Goal: Download file/media

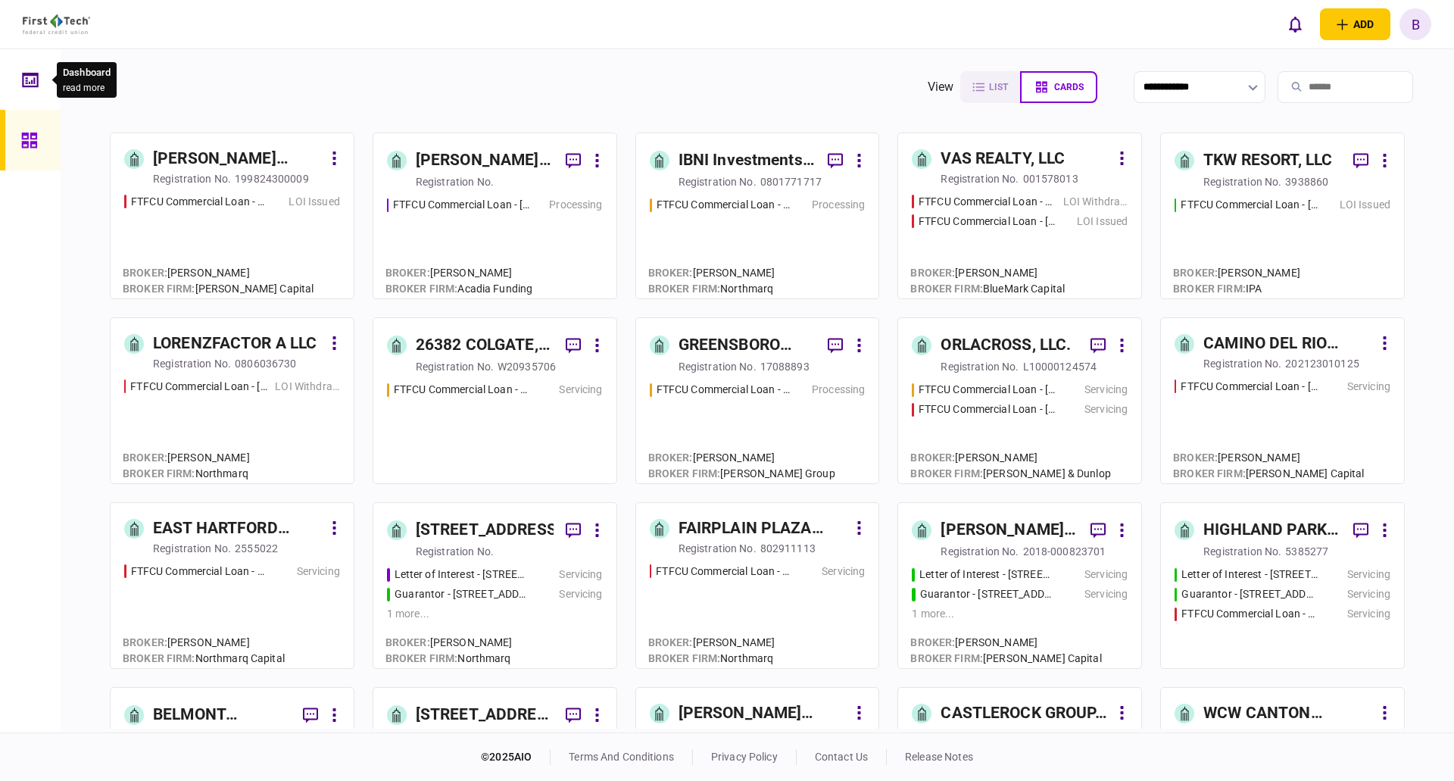
click at [26, 79] on icon at bounding box center [30, 79] width 17 height 17
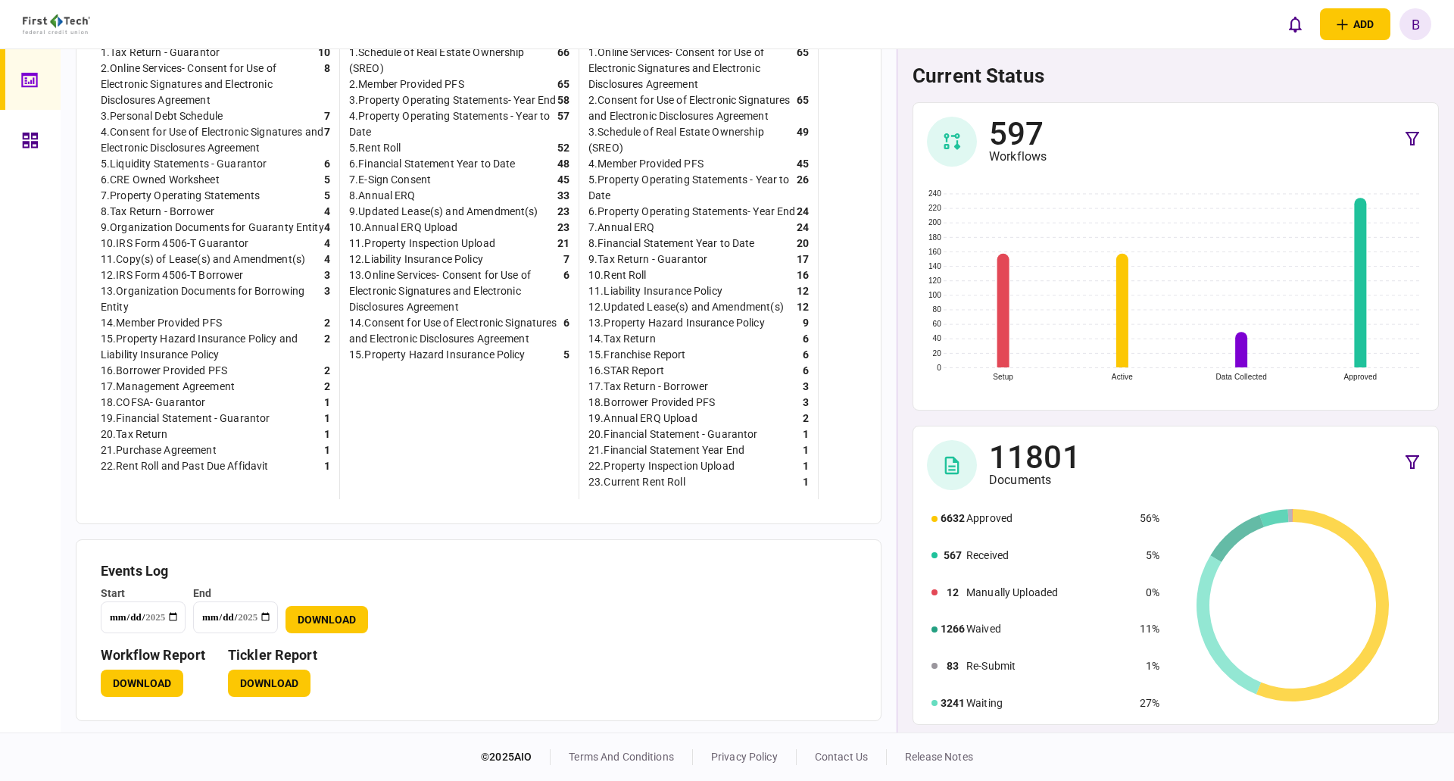
scroll to position [469, 0]
click at [260, 685] on button "Download" at bounding box center [269, 683] width 83 height 27
click at [26, 136] on icon at bounding box center [30, 140] width 17 height 17
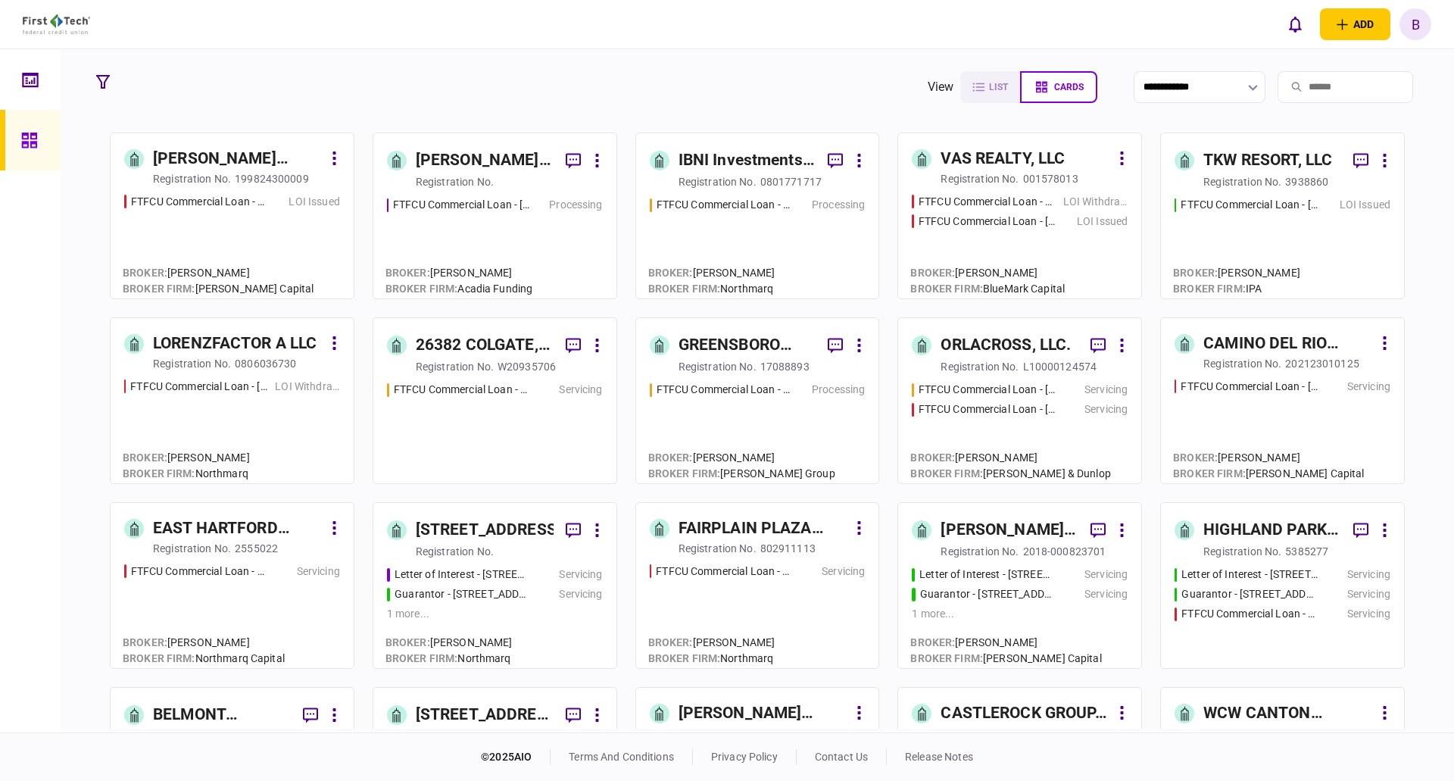
click at [1287, 89] on input "search" at bounding box center [1346, 87] width 136 height 32
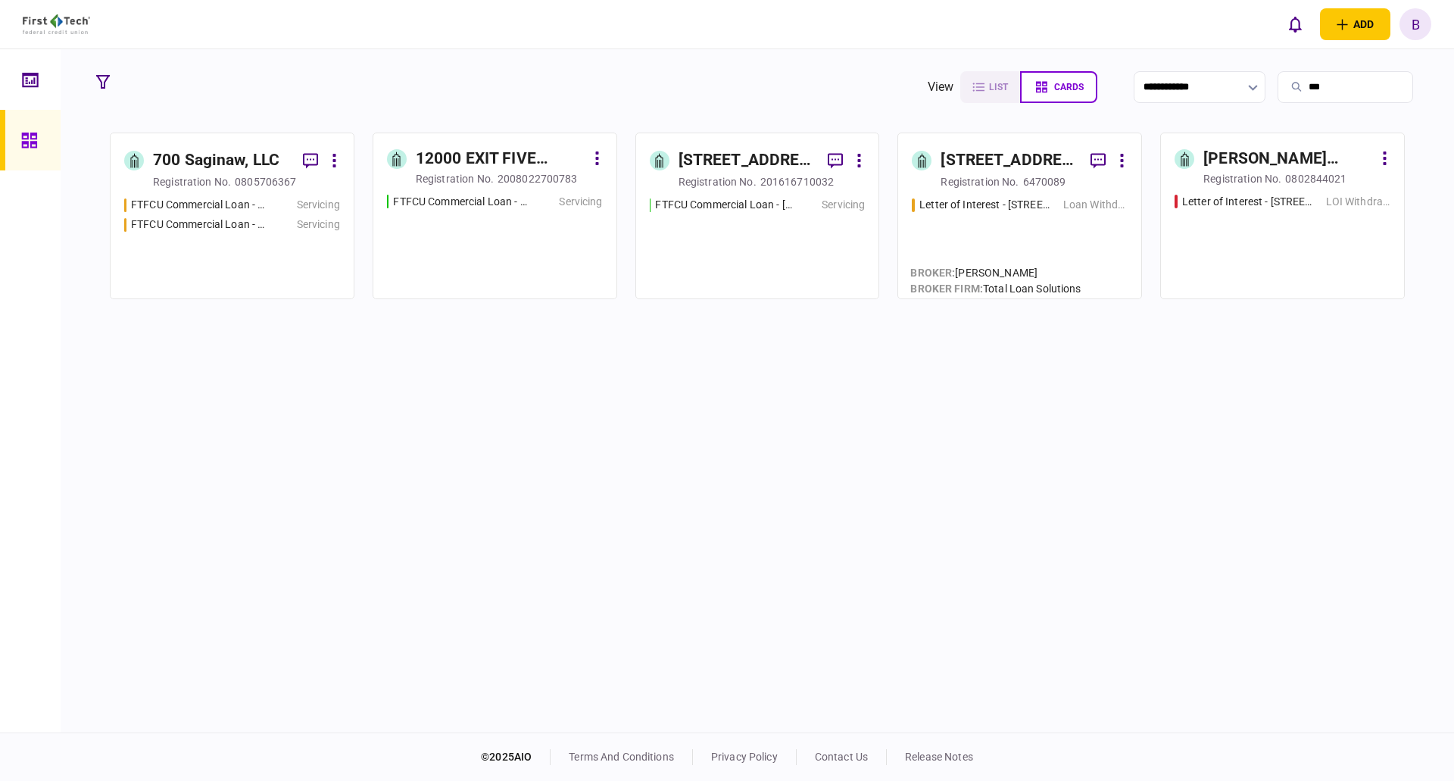
type input "***"
click at [192, 166] on div "700 Saginaw, LLC" at bounding box center [216, 160] width 126 height 24
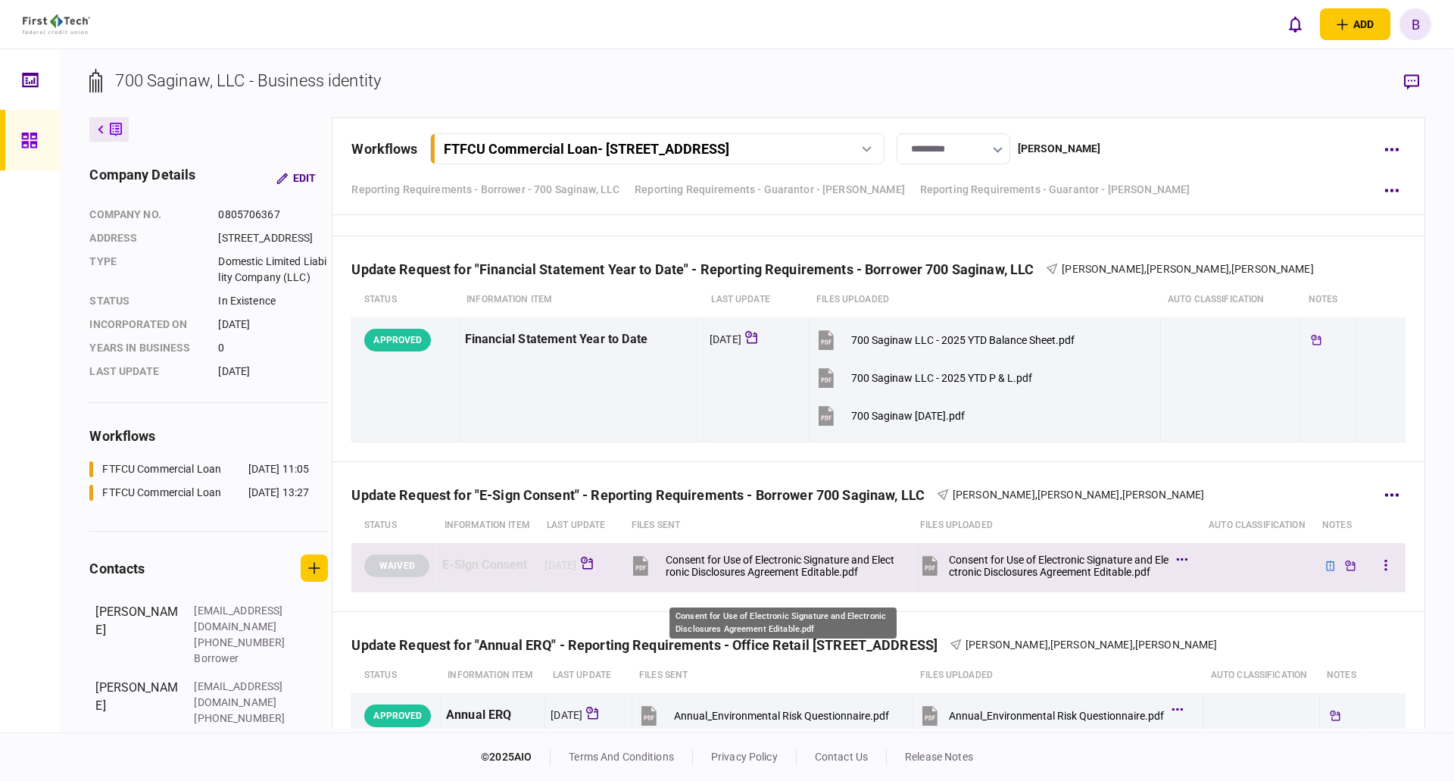
scroll to position [2424, 0]
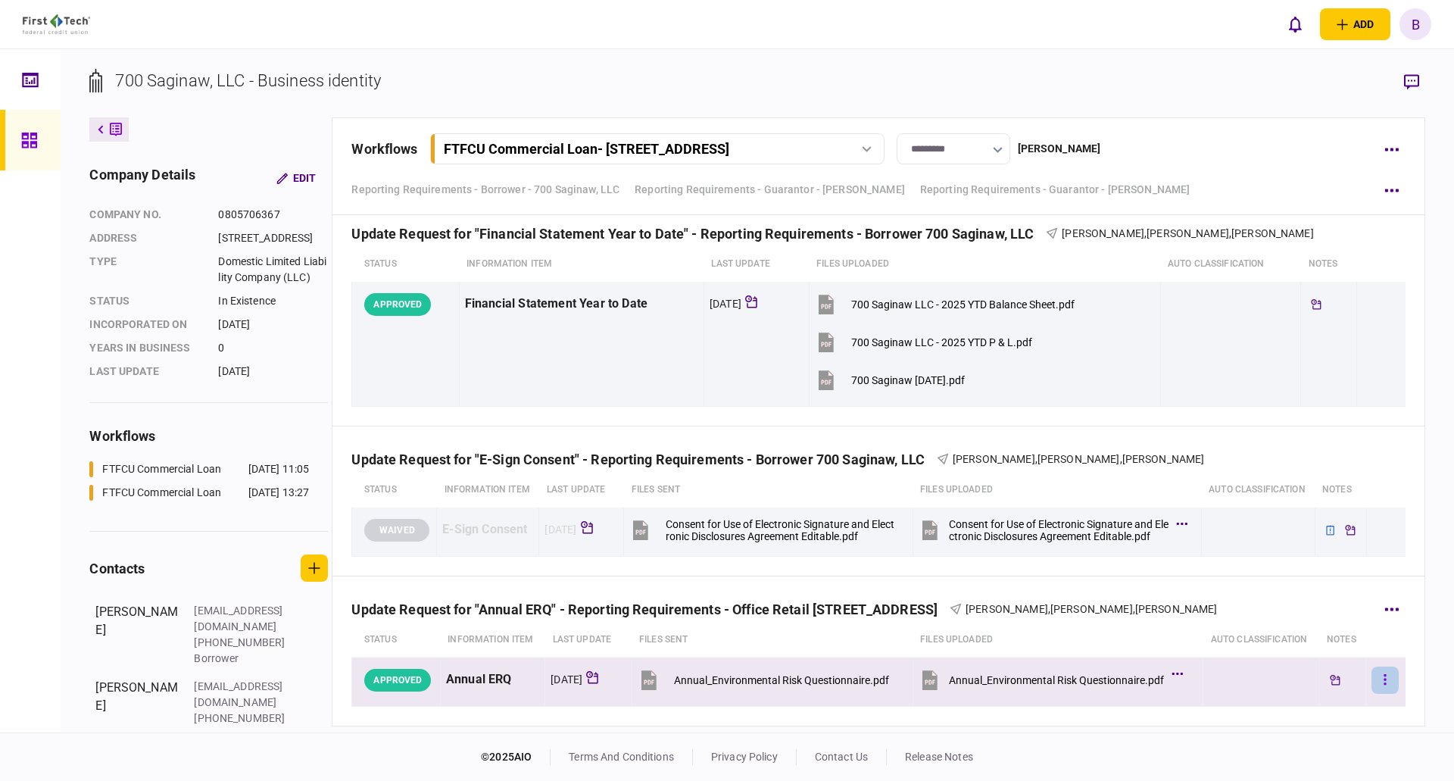
click at [1384, 685] on icon "button" at bounding box center [1385, 679] width 2 height 11
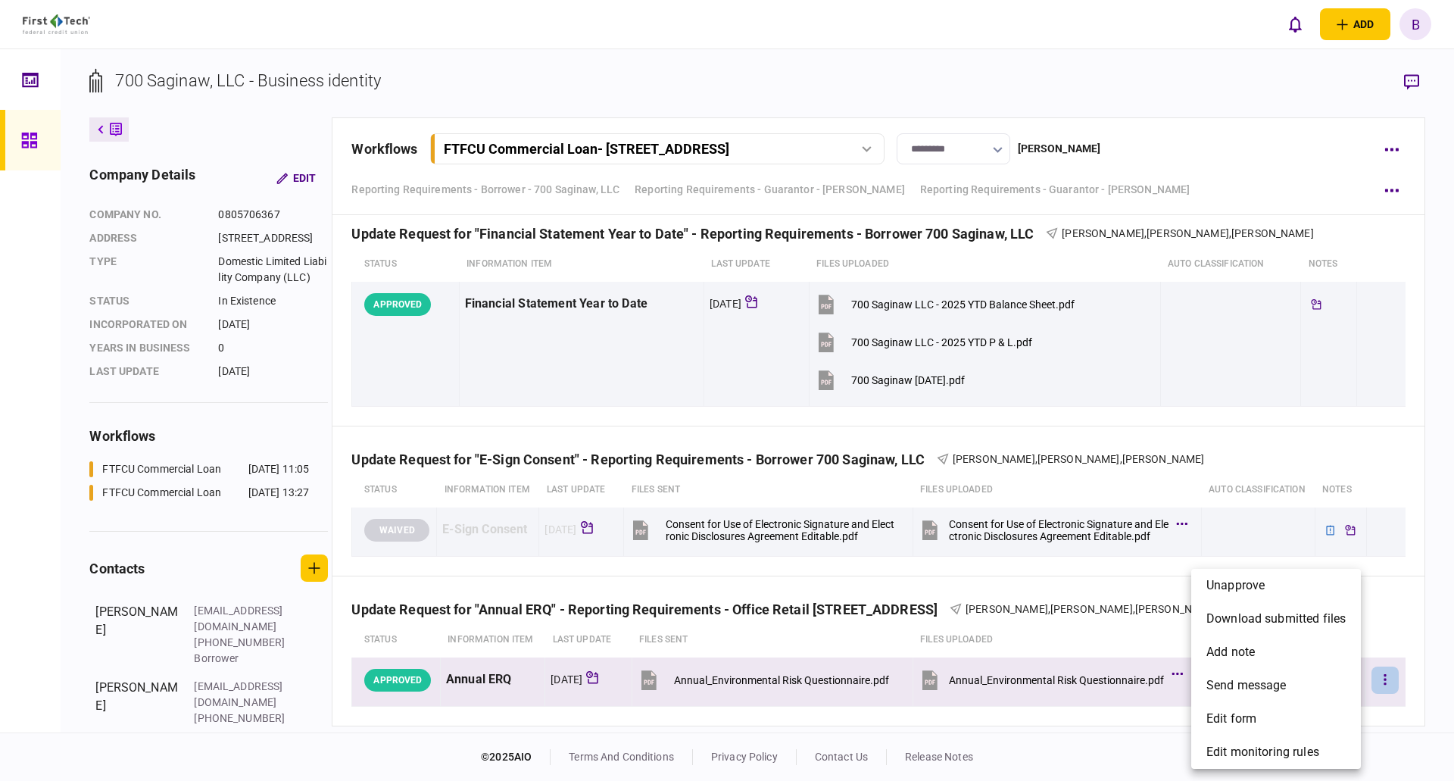
click at [1117, 750] on div at bounding box center [727, 390] width 1454 height 781
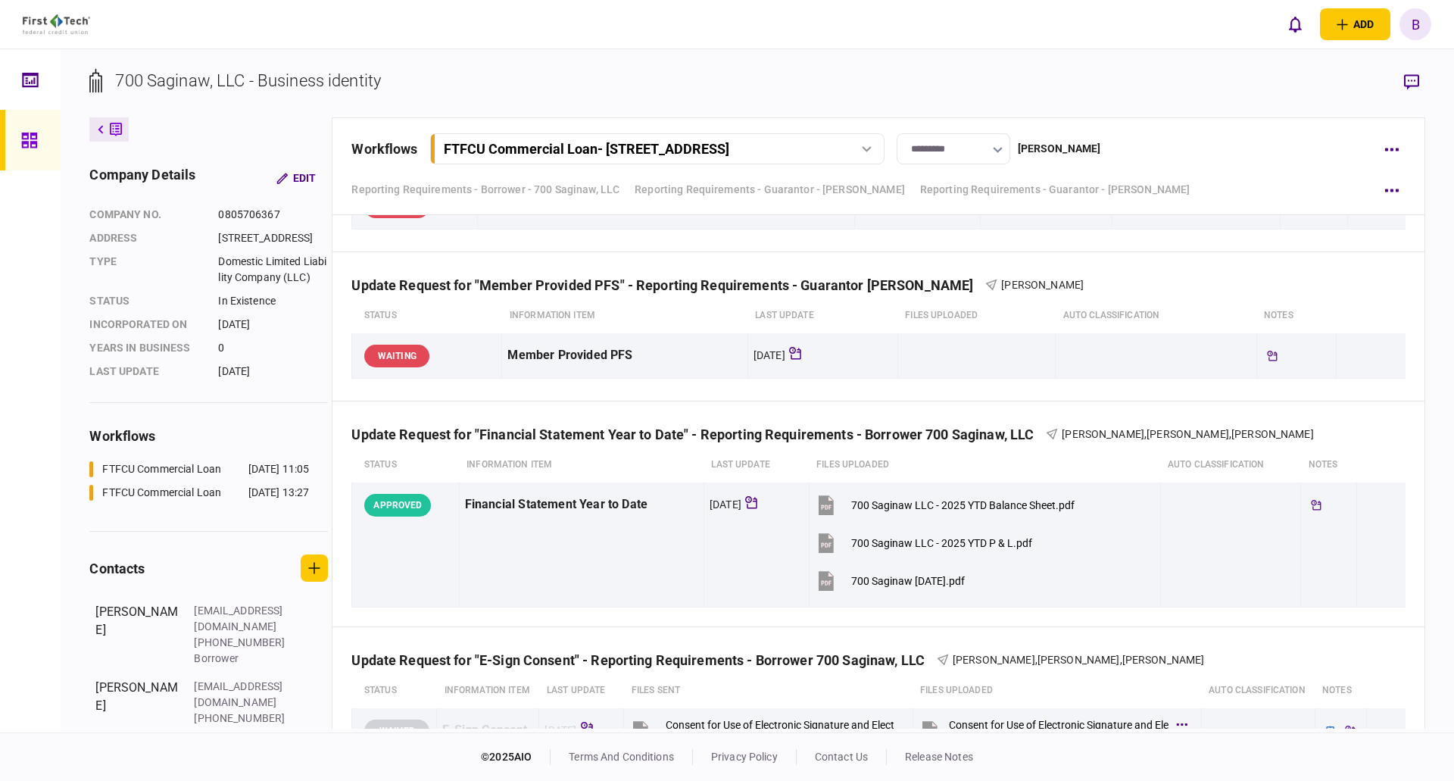
scroll to position [2196, 0]
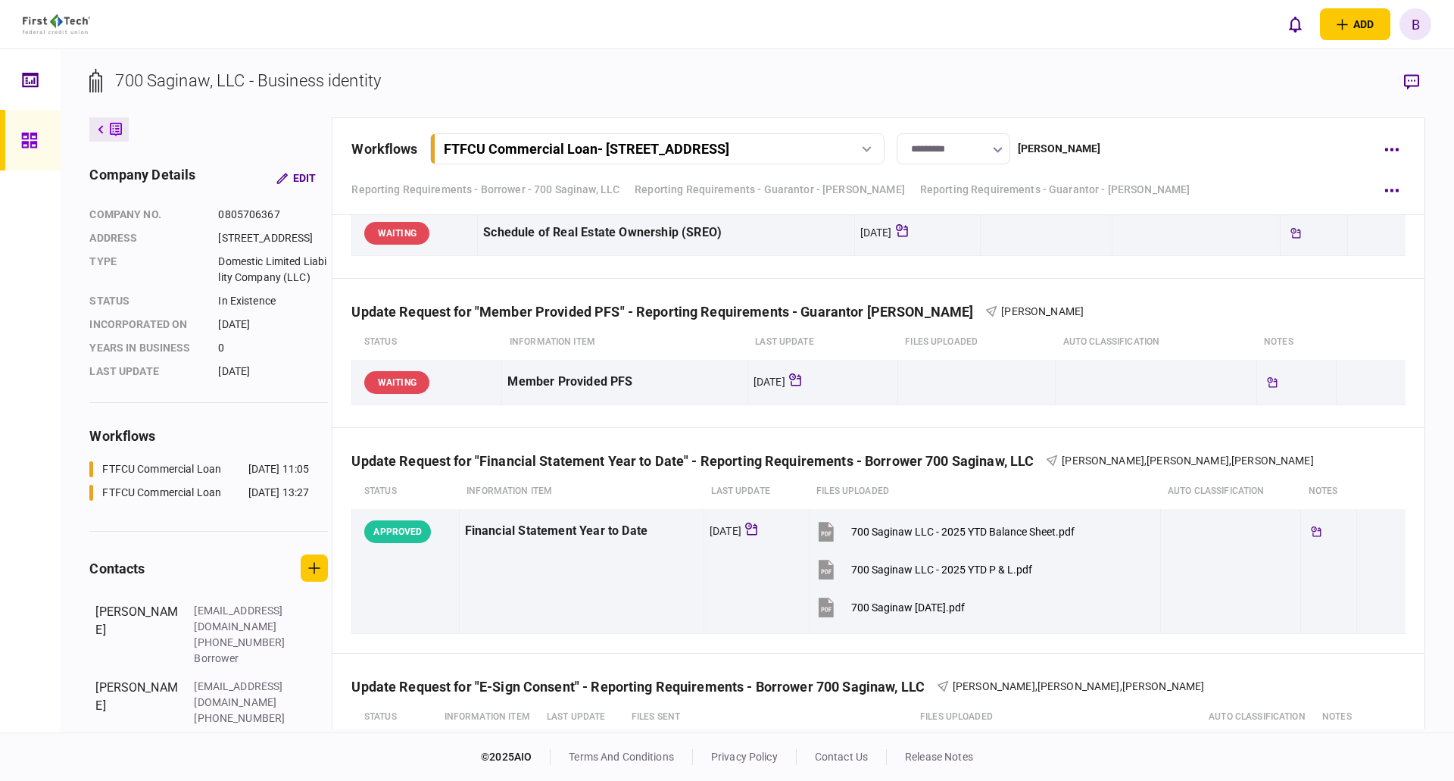
click at [1429, 367] on div "700 Saginaw, LLC - Business identity company details Edit company no. 080570636…" at bounding box center [758, 390] width 1394 height 683
click at [1386, 460] on icon "button" at bounding box center [1391, 461] width 14 height 4
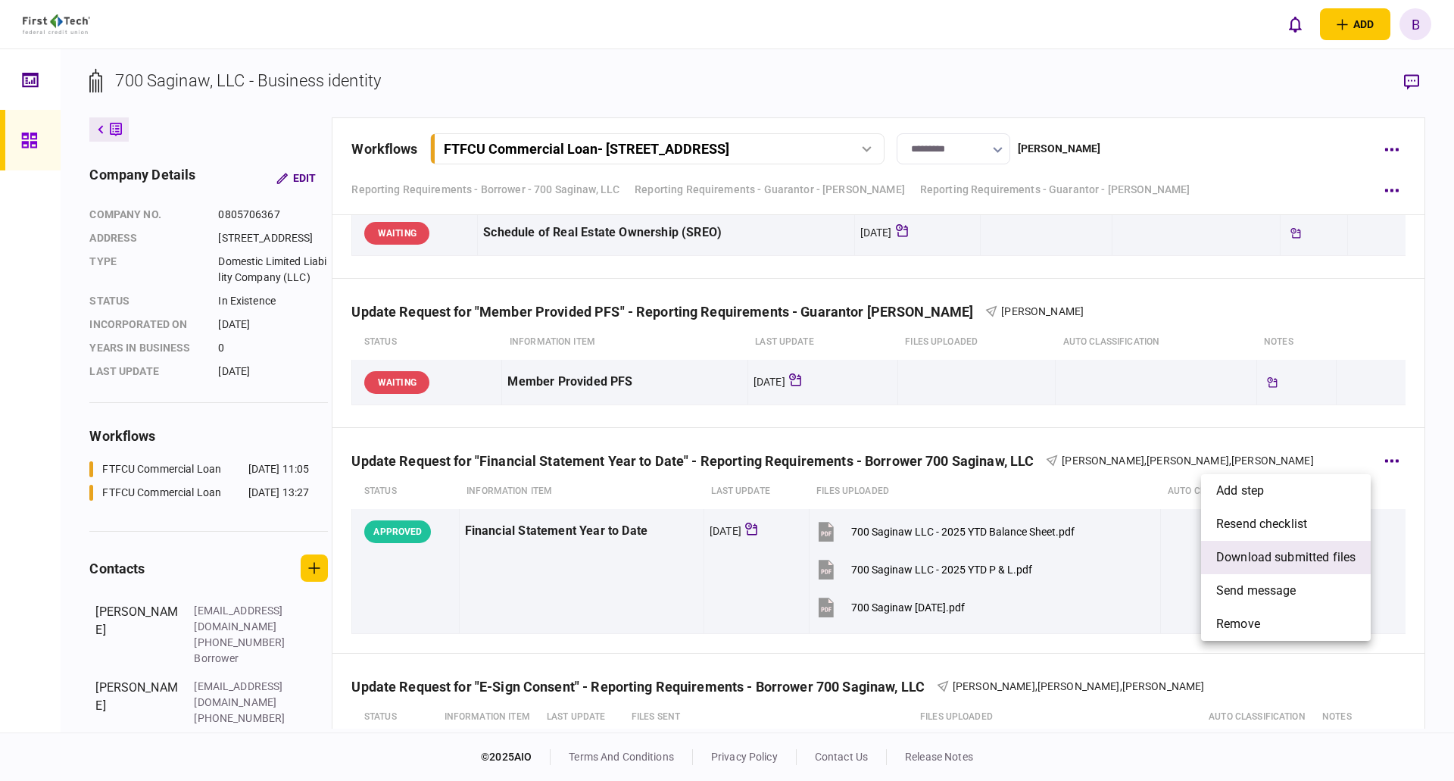
click at [1238, 554] on span "download submitted files" at bounding box center [1285, 557] width 139 height 18
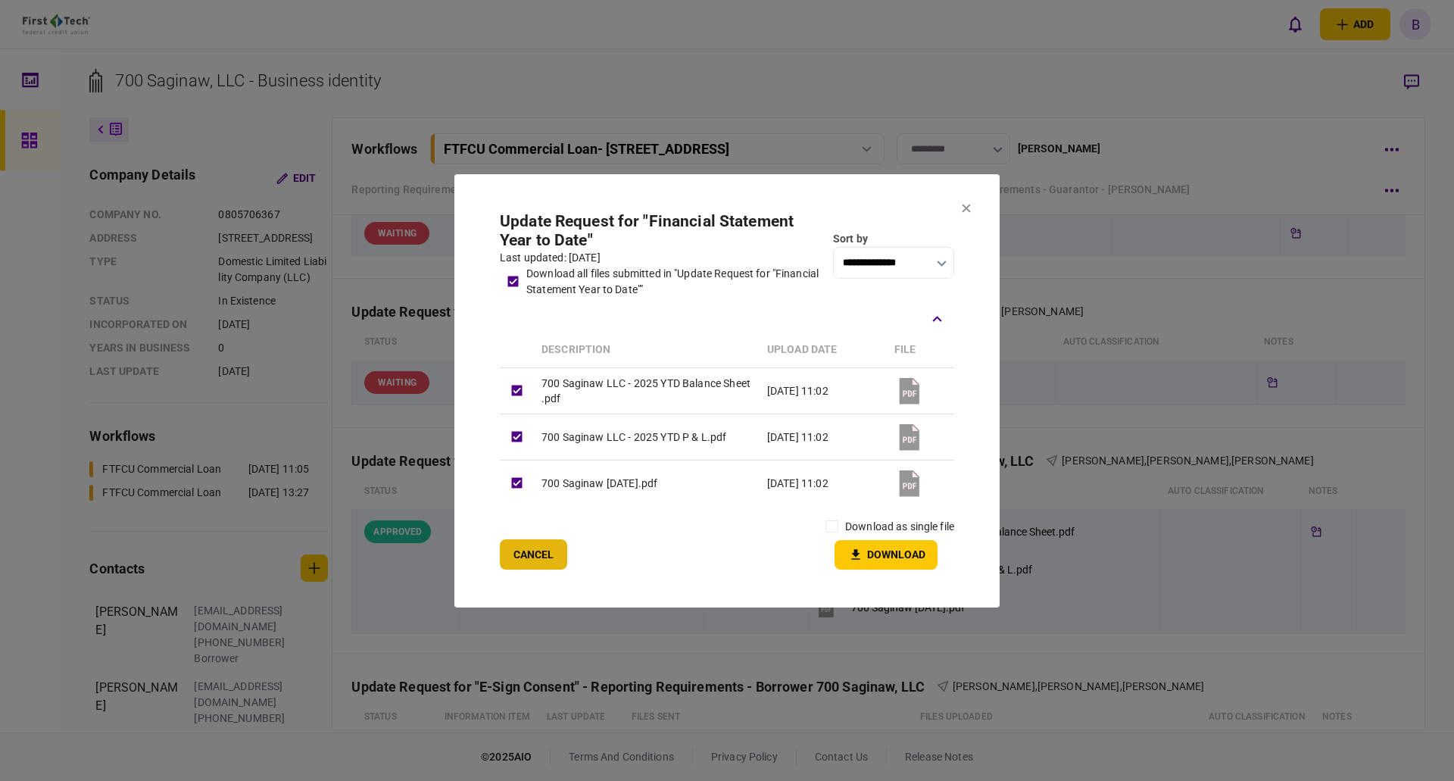
click at [539, 560] on button "Cancel" at bounding box center [533, 554] width 67 height 30
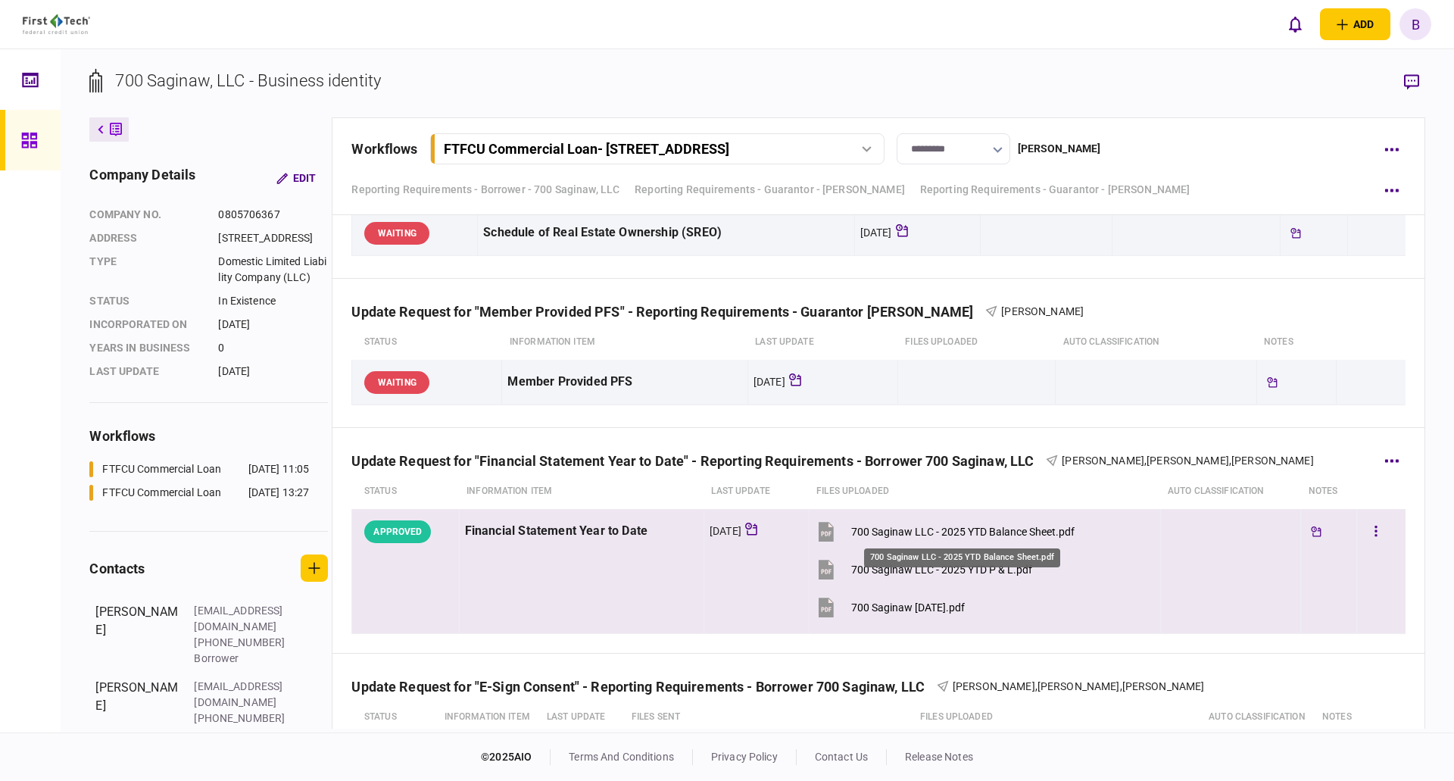
click at [891, 526] on div "700 Saginaw LLC - 2025 YTD Balance Sheet.pdf" at bounding box center [962, 532] width 223 height 12
click at [925, 567] on div "700 Saginaw LLC - 2025 YTD P & L.pdf" at bounding box center [941, 569] width 181 height 12
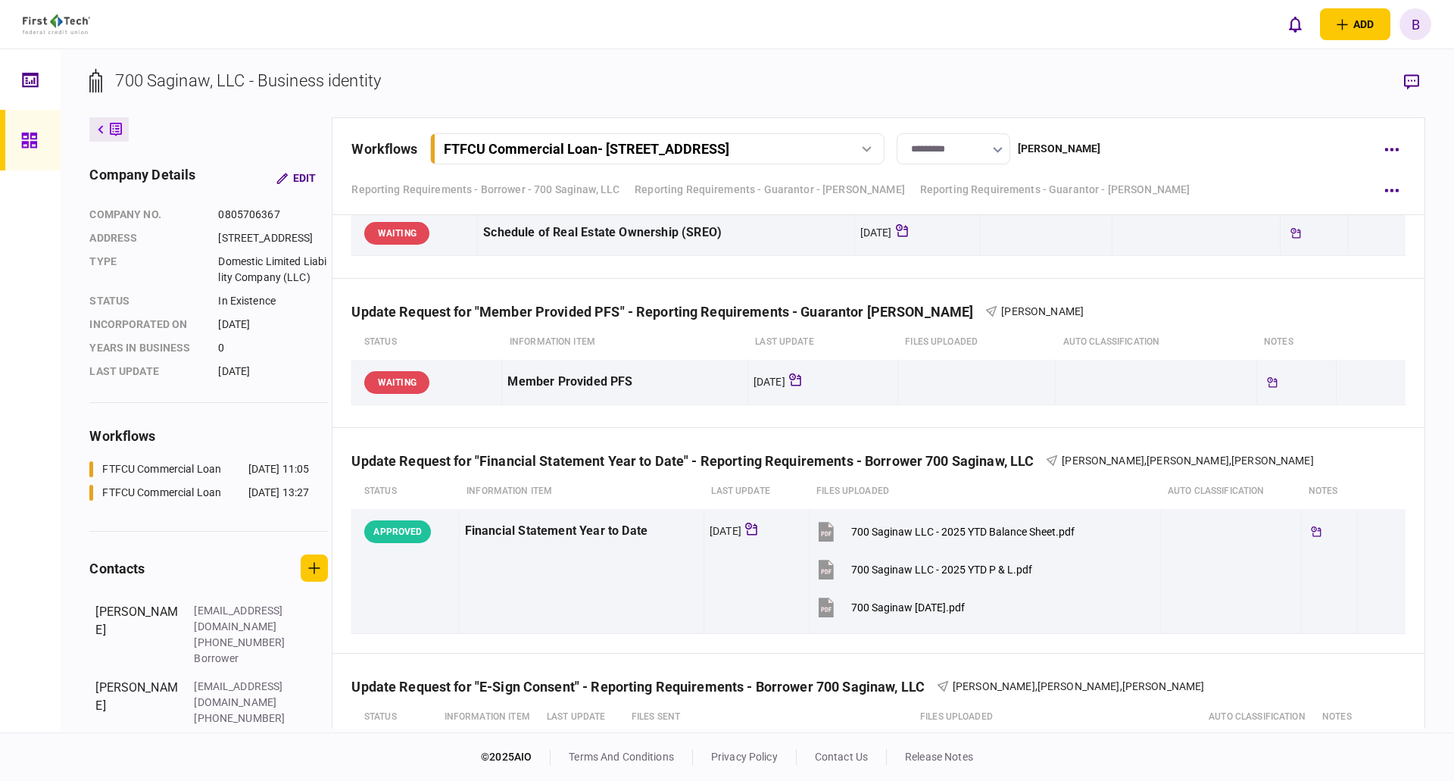
click at [1434, 406] on div "700 Saginaw, LLC - Business identity company details Edit company no. 080570636…" at bounding box center [758, 390] width 1394 height 683
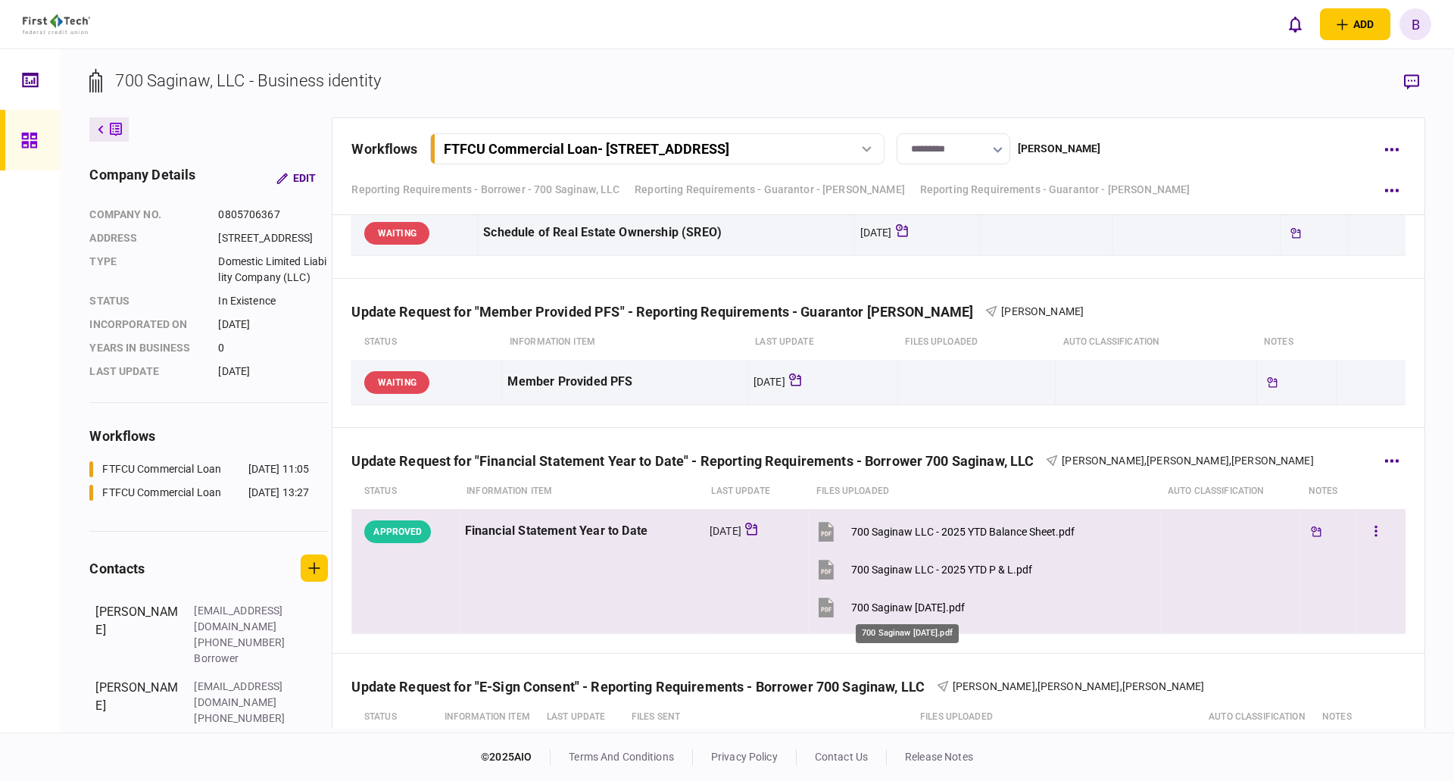
click at [919, 606] on div "700 Saginaw [DATE].pdf" at bounding box center [908, 607] width 114 height 12
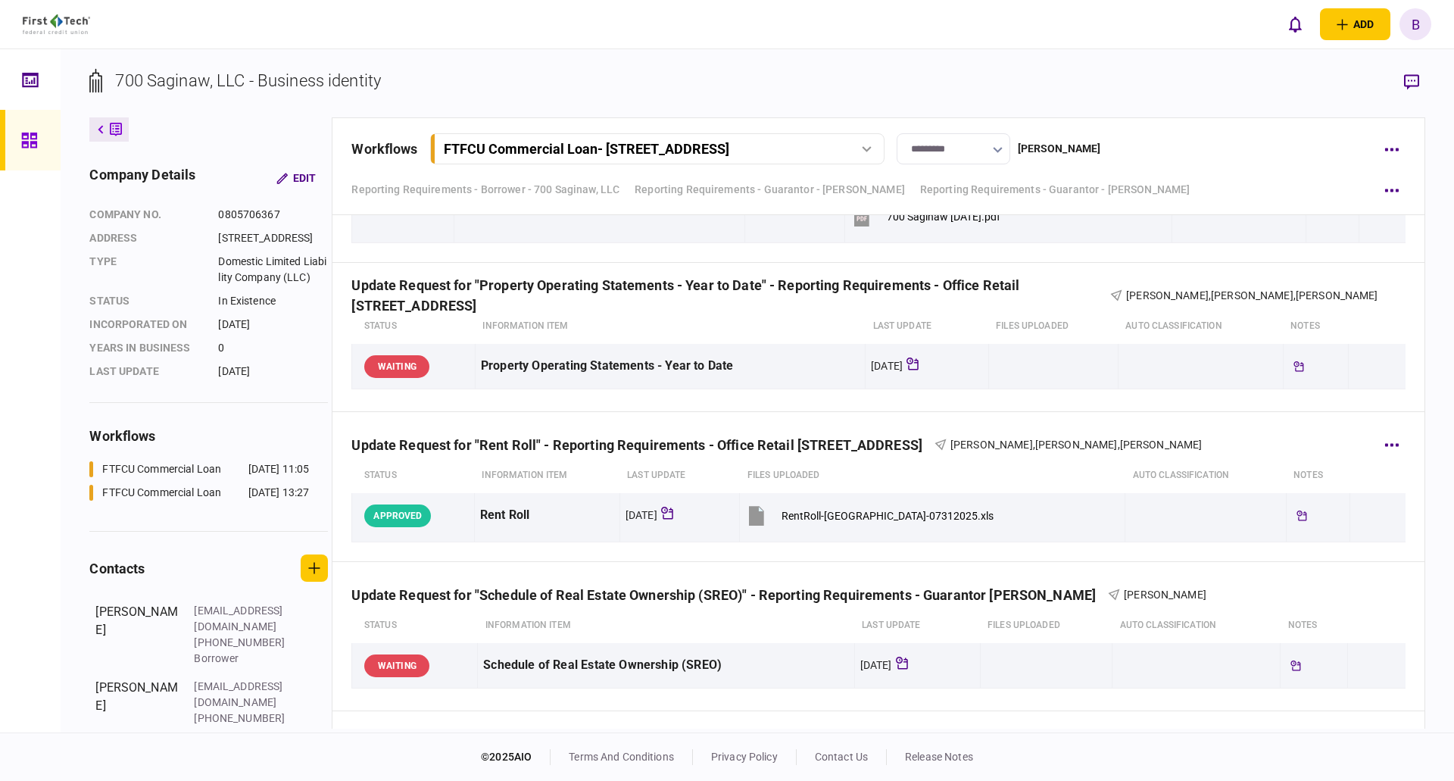
scroll to position [1439, 0]
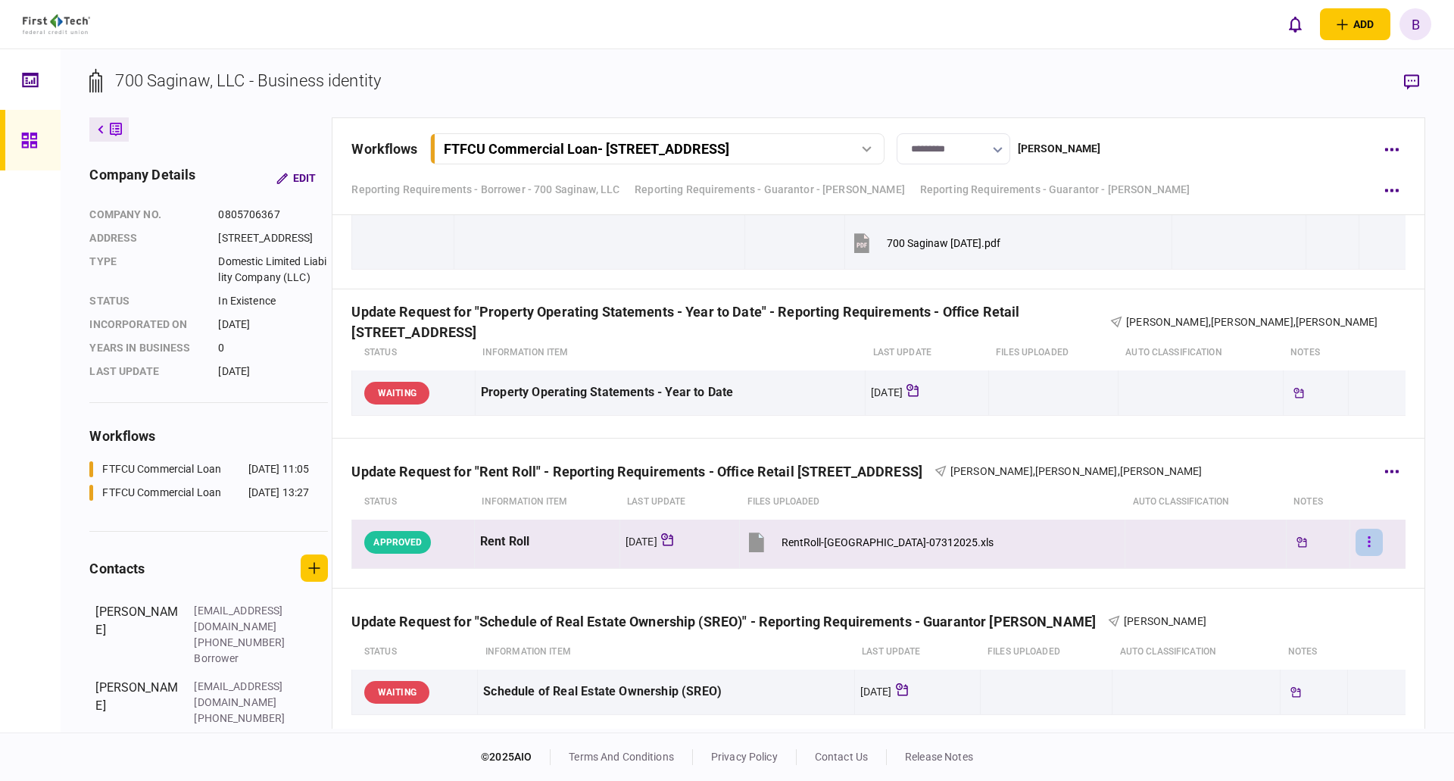
click at [1359, 541] on button "button" at bounding box center [1369, 542] width 27 height 27
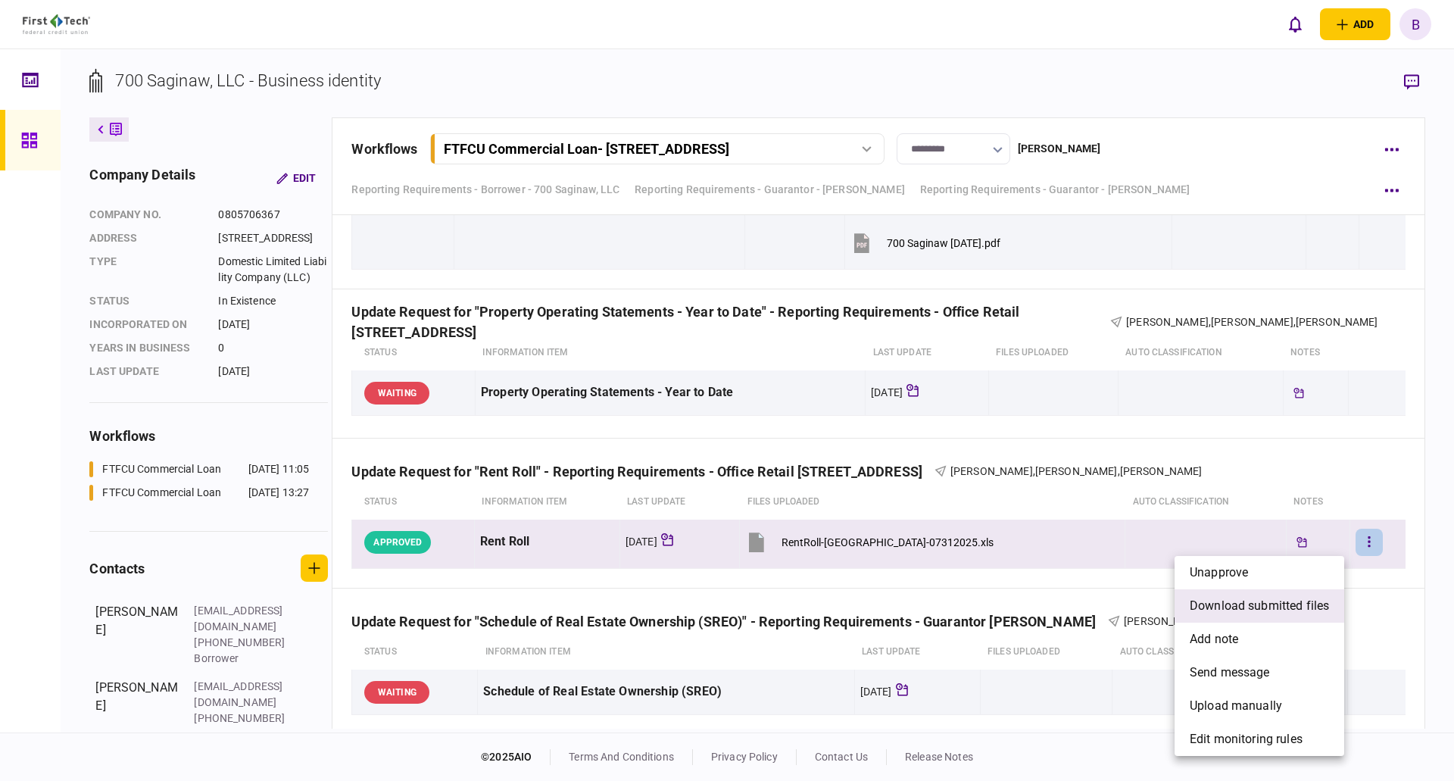
click at [1235, 602] on span "download submitted files" at bounding box center [1259, 606] width 139 height 18
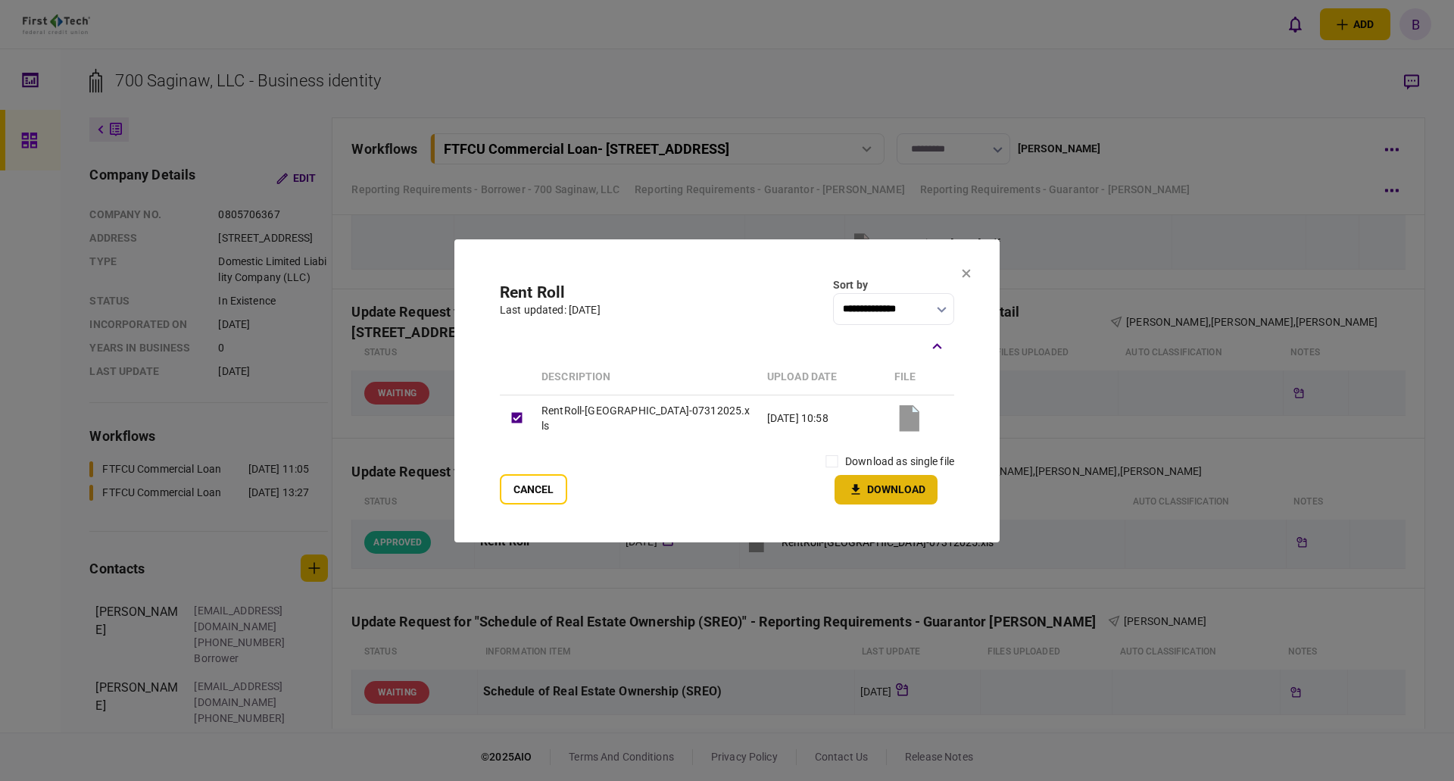
click at [891, 492] on button "Download" at bounding box center [886, 490] width 103 height 30
